Goal: Information Seeking & Learning: Learn about a topic

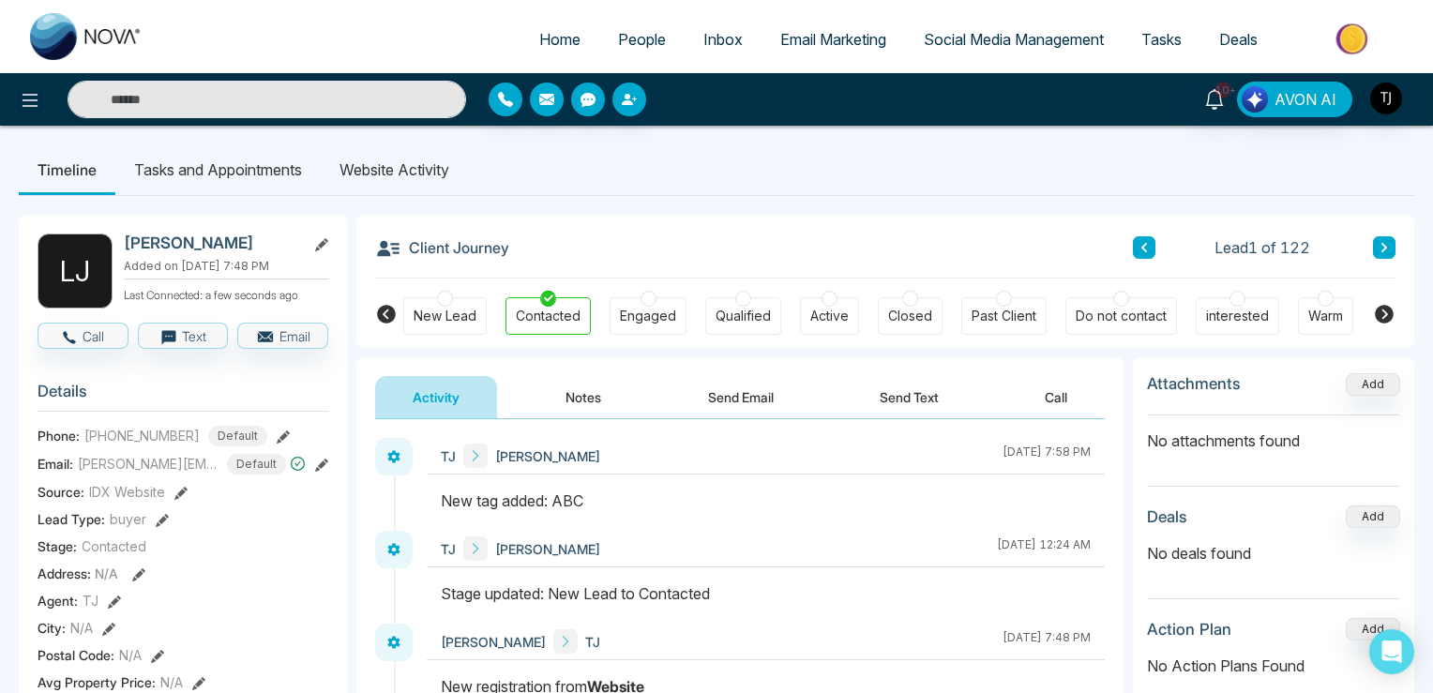
click at [547, 173] on ul "Timeline Tasks and Appointments Website Activity" at bounding box center [717, 169] width 1396 height 51
click at [424, 174] on li "Website Activity" at bounding box center [394, 169] width 147 height 51
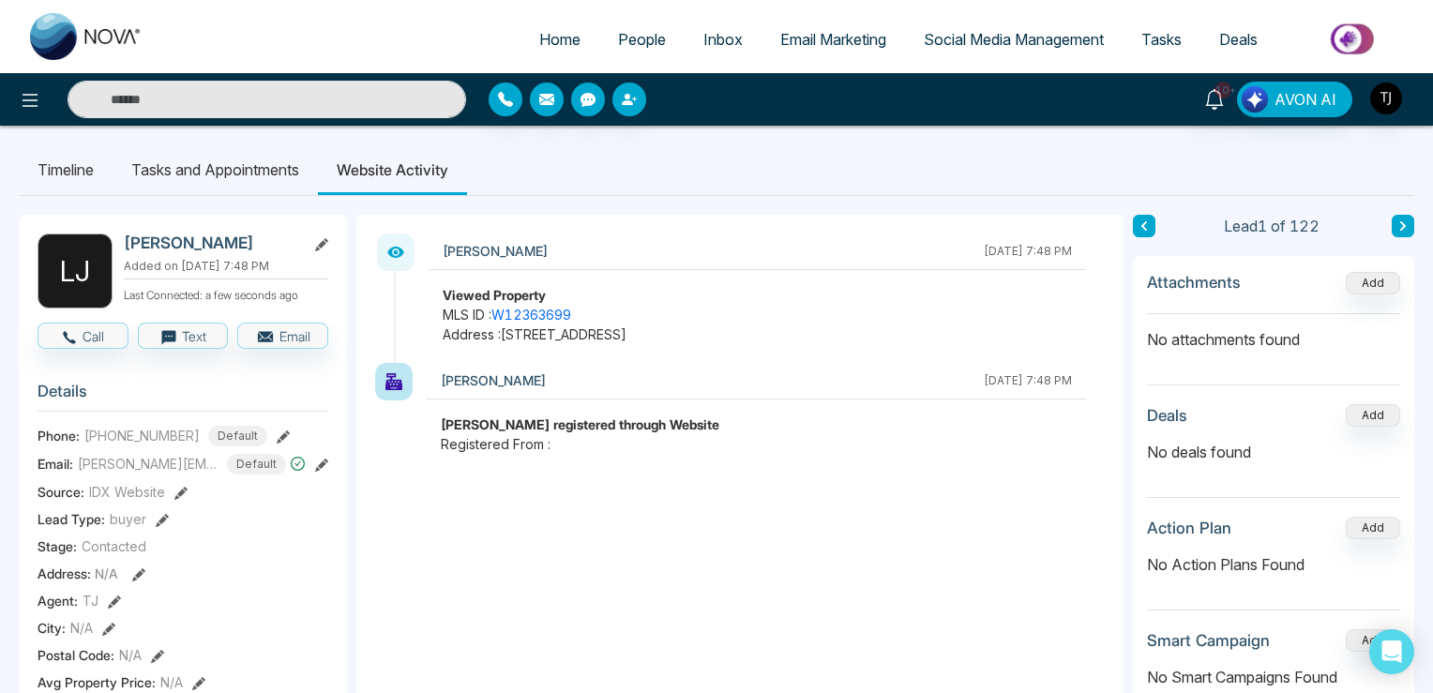
drag, startPoint x: 514, startPoint y: 446, endPoint x: 560, endPoint y: 452, distance: 46.4
click at [560, 452] on span "Registered From :" at bounding box center [756, 444] width 631 height 20
drag, startPoint x: 648, startPoint y: 431, endPoint x: 688, endPoint y: 434, distance: 39.6
click at [688, 434] on div "[PERSON_NAME] registered through Website Registered From :" at bounding box center [756, 434] width 659 height 39
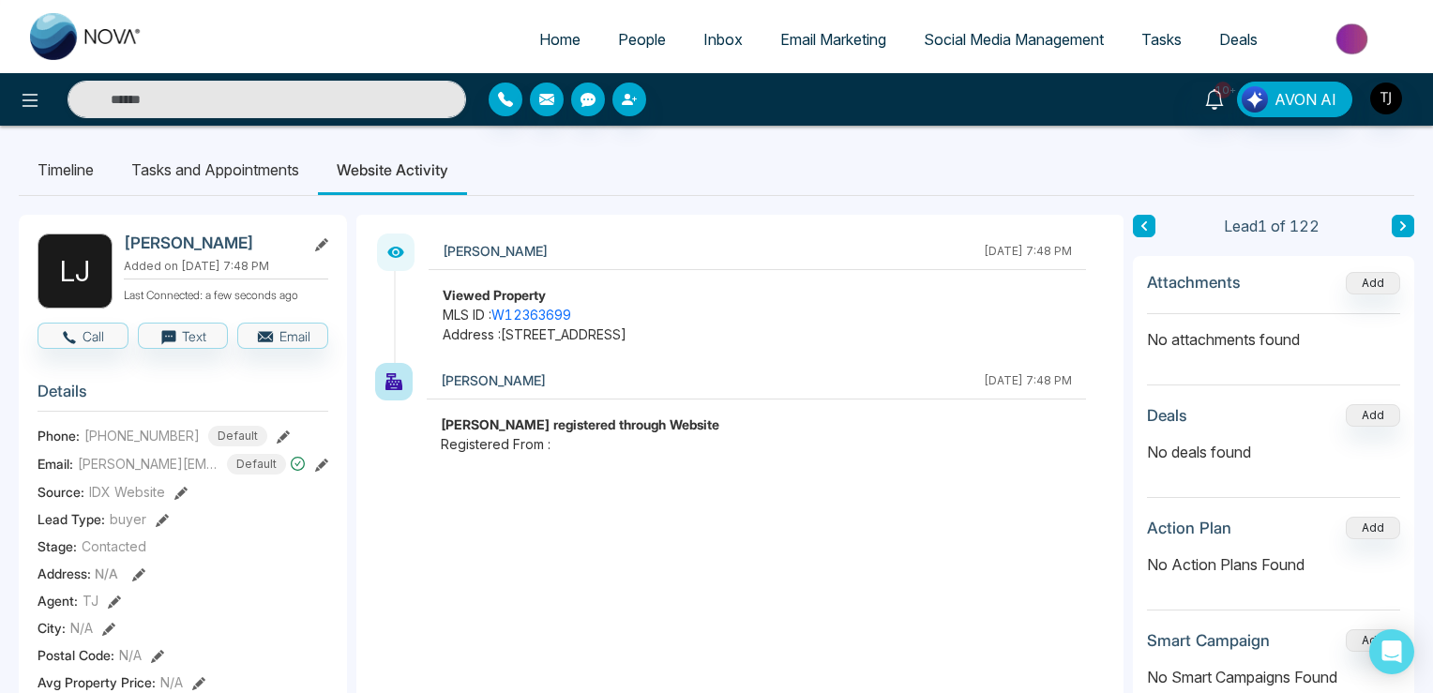
click at [549, 33] on span "Home" at bounding box center [559, 39] width 41 height 19
select select "*"
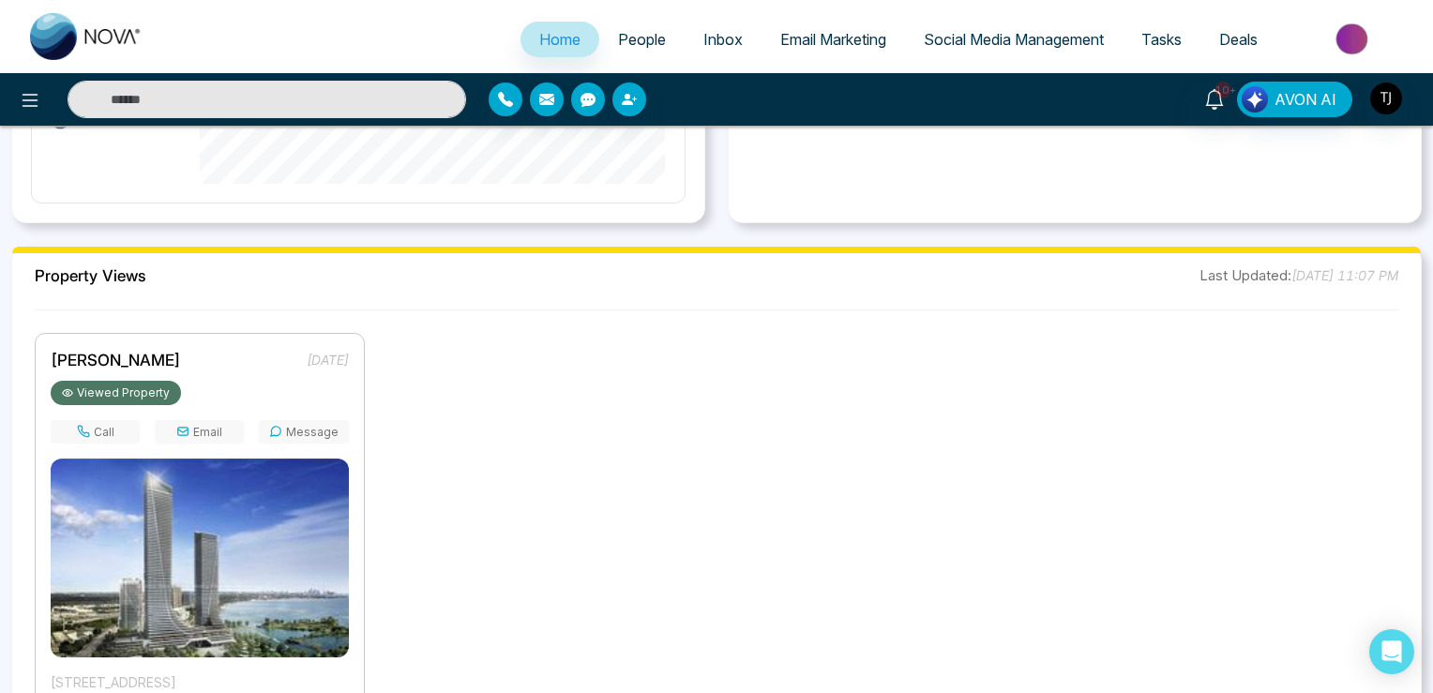
scroll to position [1302, 0]
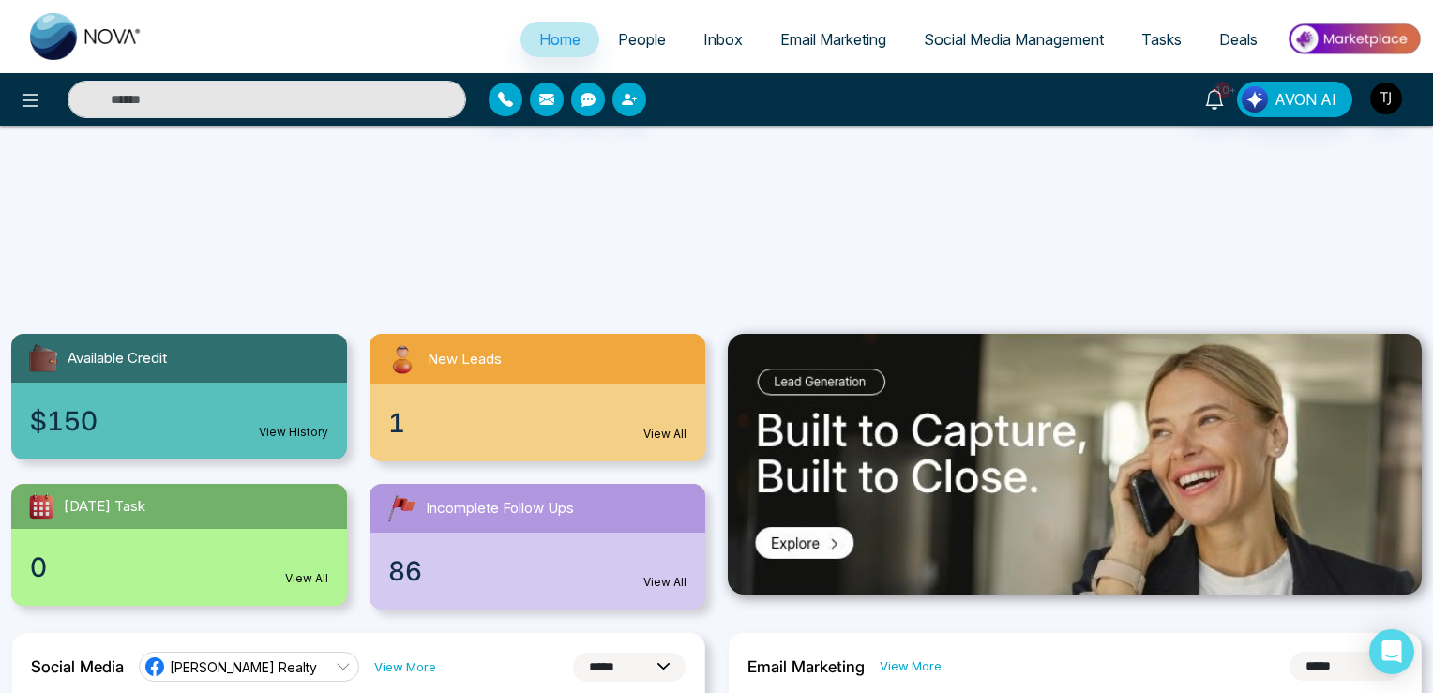
select select "*"
